Goal: Navigation & Orientation: Find specific page/section

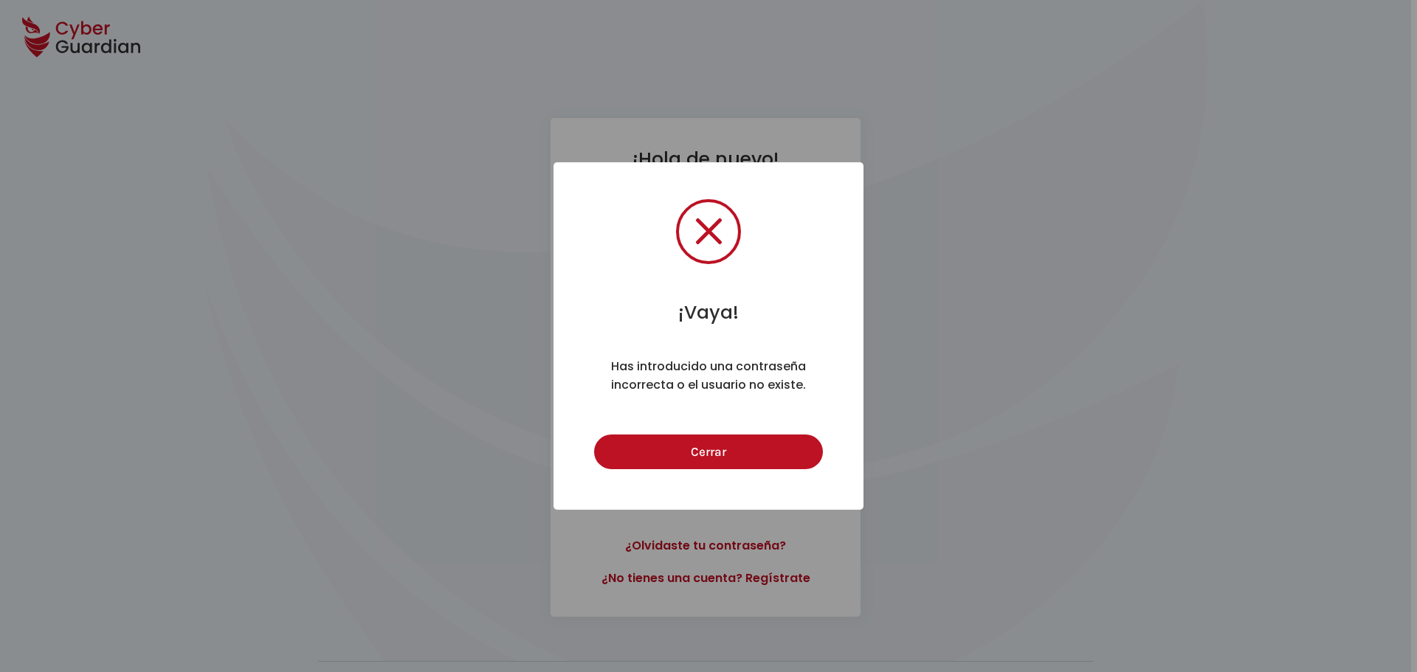
click at [594, 435] on button "Cerrar" at bounding box center [708, 452] width 228 height 35
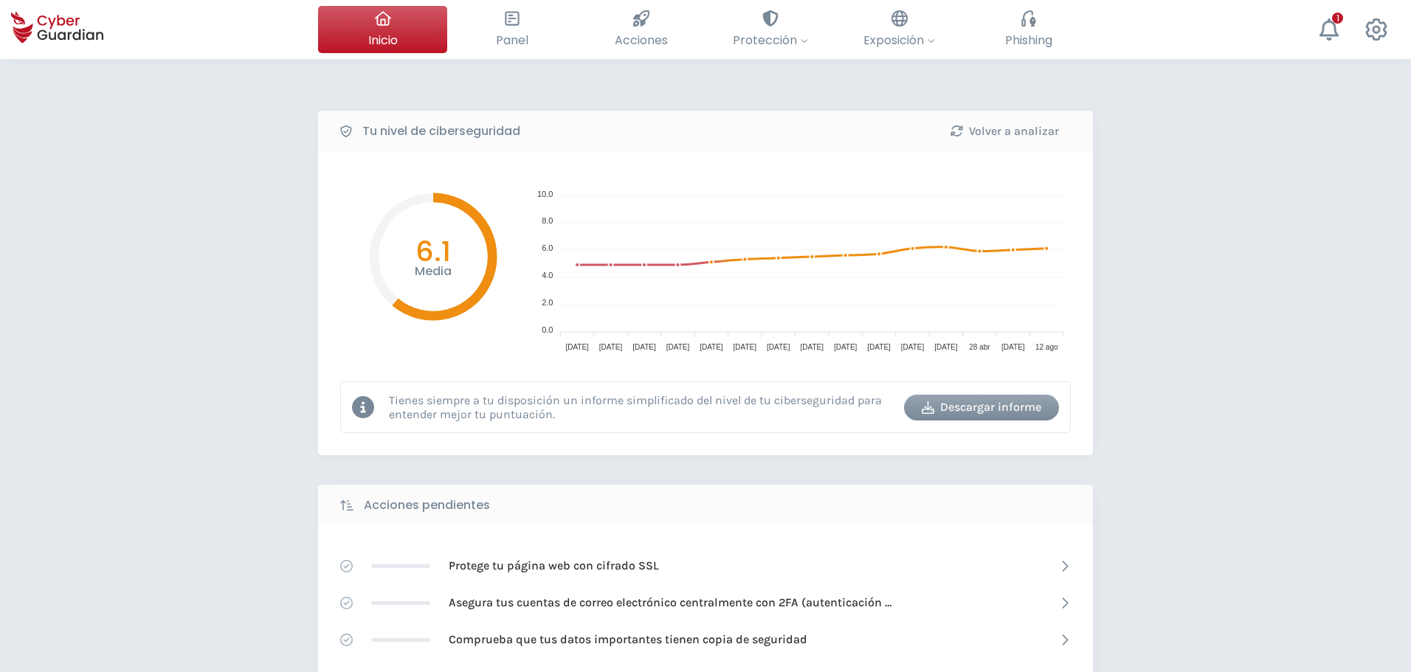
click at [233, 156] on div "Tu nivel de ciberseguridad Volver a analizar Media 6.1 10.0 10.0 8.0 8.0 6.0 6.…" at bounding box center [705, 657] width 1411 height 1196
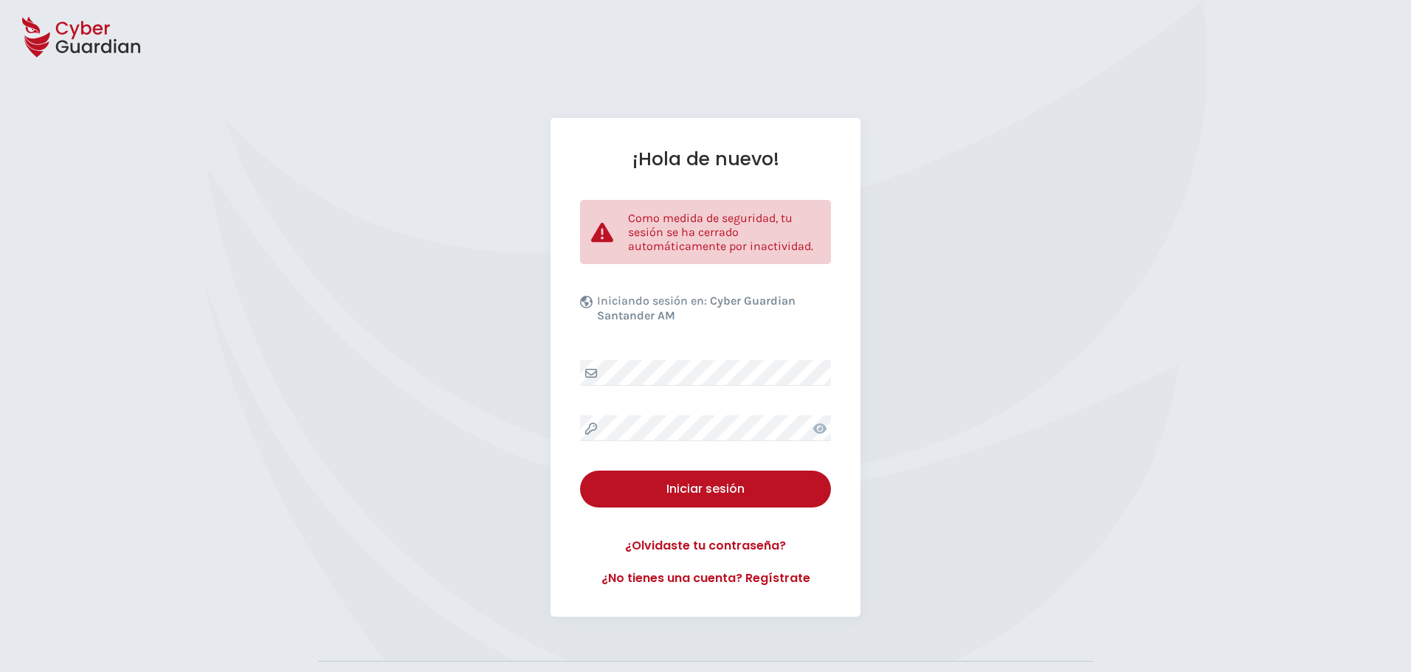
drag, startPoint x: 351, startPoint y: 378, endPoint x: 365, endPoint y: 393, distance: 20.9
click at [351, 379] on div "¡Hola de nuevo! Como medida de seguridad, tu sesión se ha cerrado automáticamen…" at bounding box center [705, 367] width 1411 height 499
click at [341, 353] on div "¡Hola de nuevo! Como medida de seguridad, tu sesión se ha cerrado automáticamen…" at bounding box center [705, 367] width 1411 height 499
